Goal: Navigation & Orientation: Find specific page/section

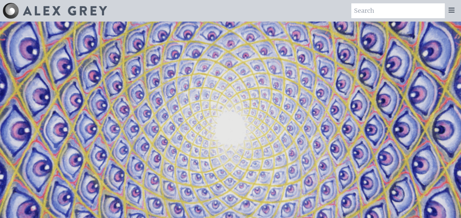
click at [43, 11] on img at bounding box center [65, 10] width 84 height 9
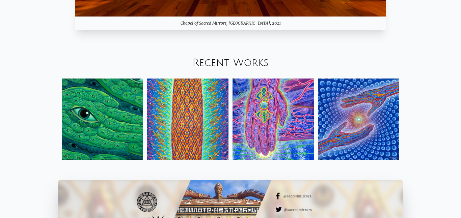
scroll to position [712, 0]
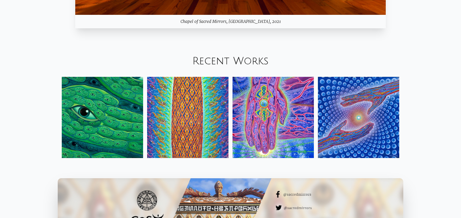
click at [123, 92] on img at bounding box center [102, 117] width 81 height 81
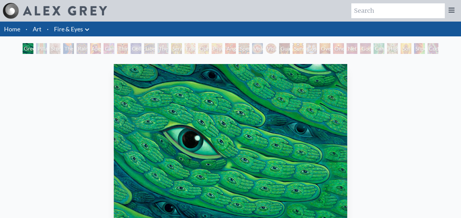
click at [73, 26] on link "Fire & Eyes" at bounding box center [68, 28] width 29 height 9
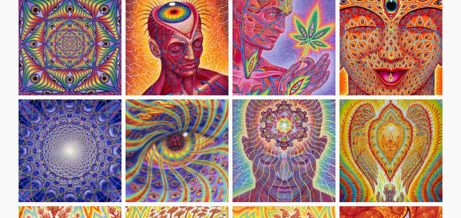
scroll to position [190, 0]
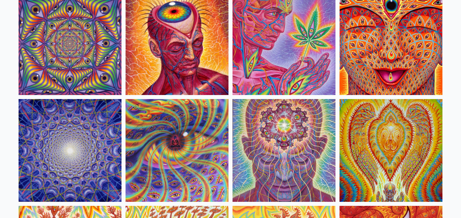
click at [190, 65] on img at bounding box center [177, 43] width 103 height 103
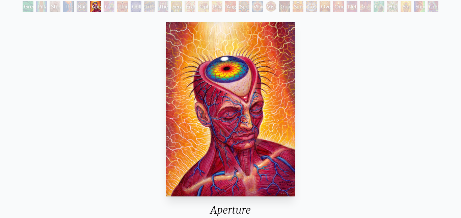
scroll to position [44, 0]
